Goal: Information Seeking & Learning: Learn about a topic

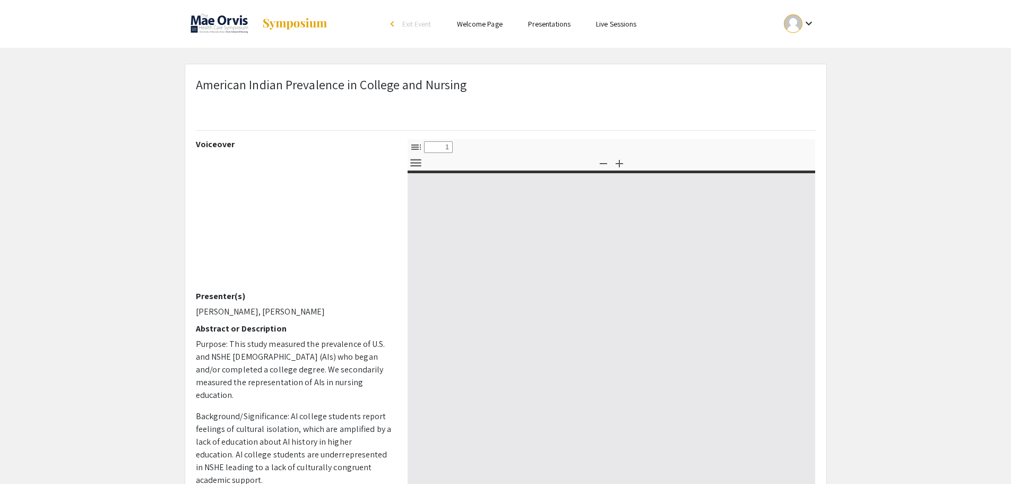
select select "custom"
type input "0"
select select "custom"
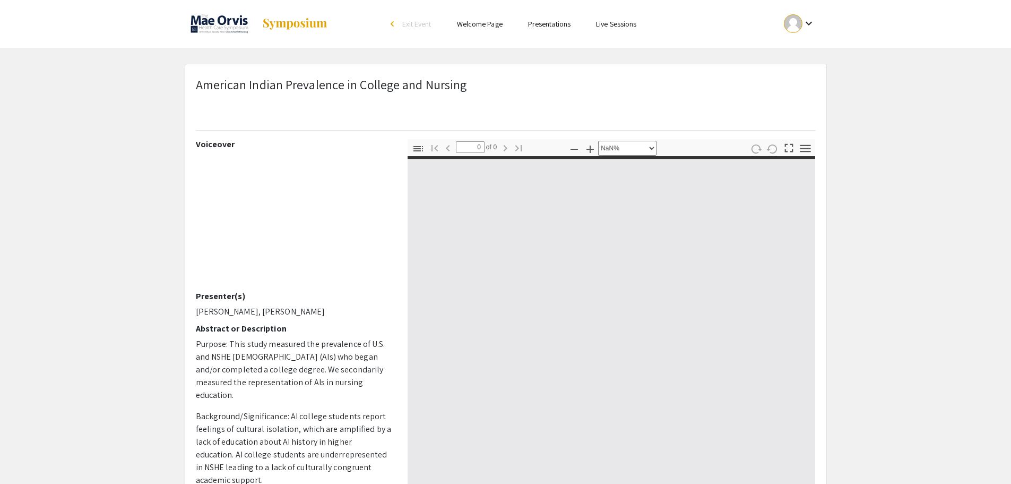
type input "1"
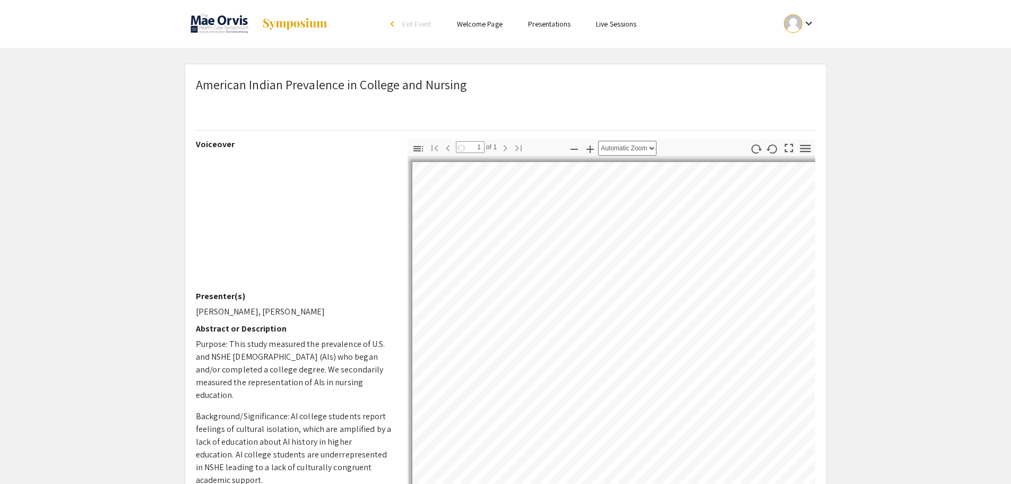
select select "auto"
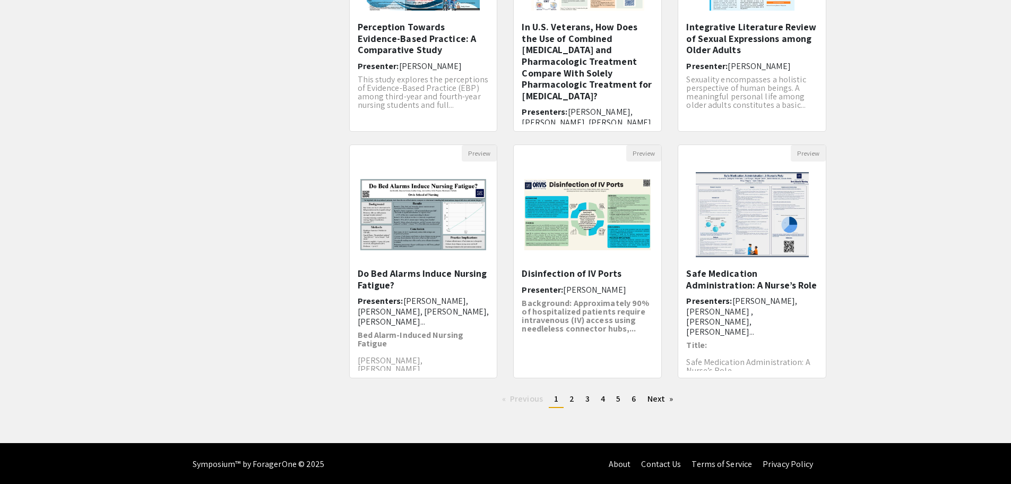
scroll to position [220, 0]
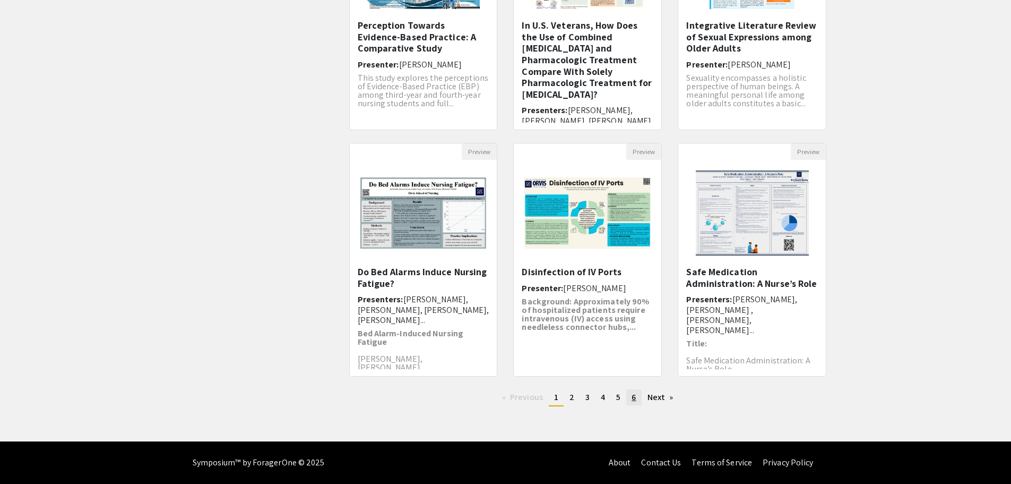
click at [639, 397] on link "page 6" at bounding box center [633, 397] width 15 height 16
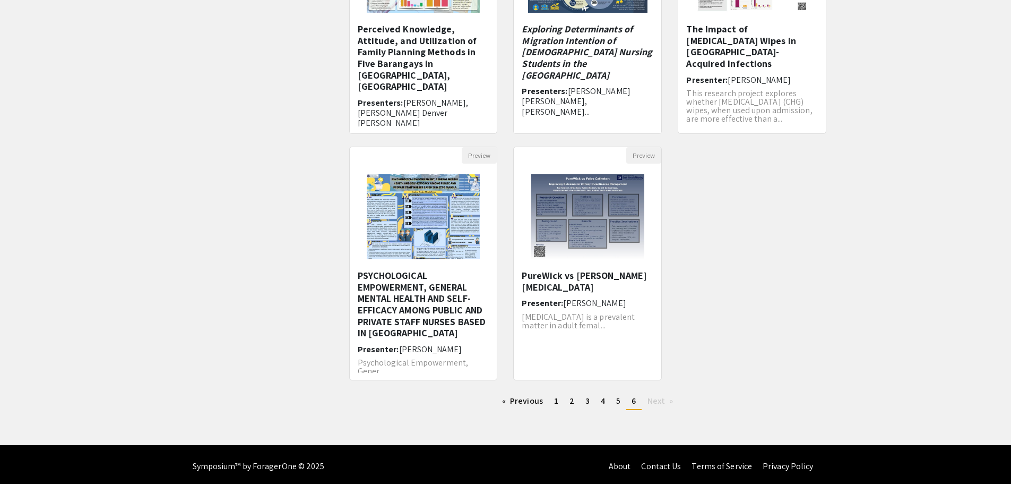
scroll to position [220, 0]
